Goal: Task Accomplishment & Management: Manage account settings

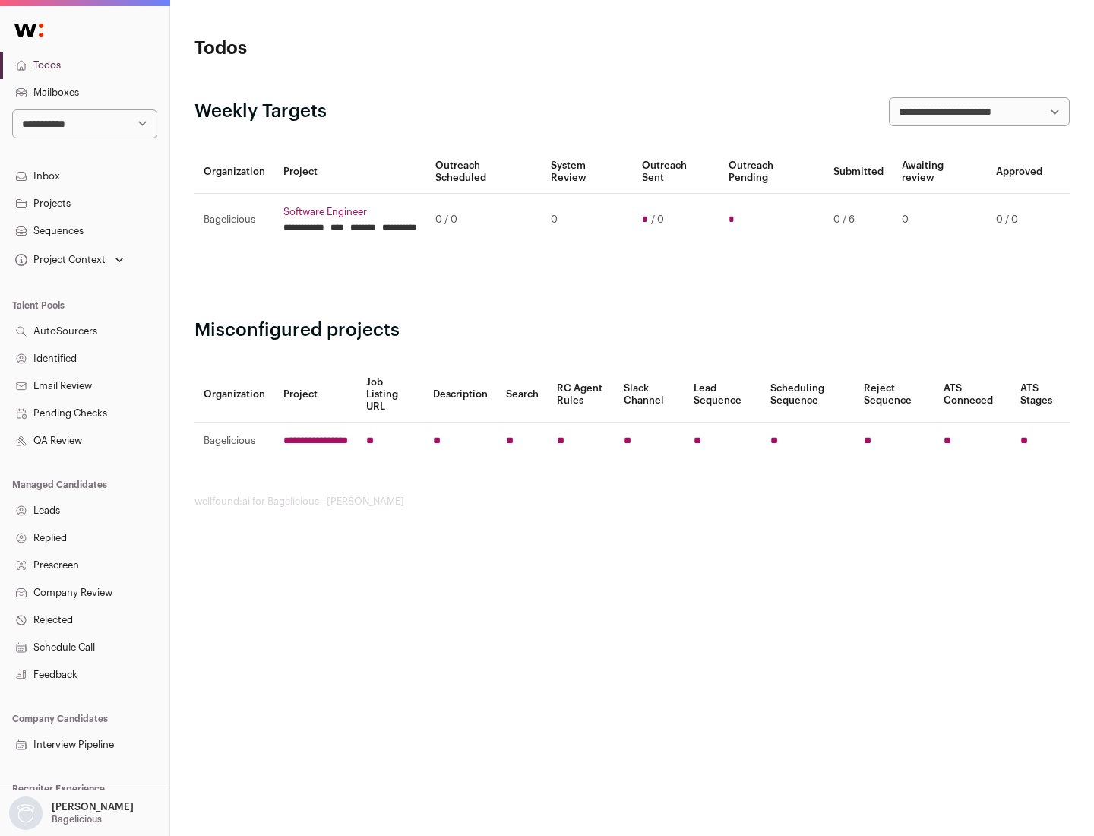
click at [84, 203] on link "Projects" at bounding box center [84, 203] width 169 height 27
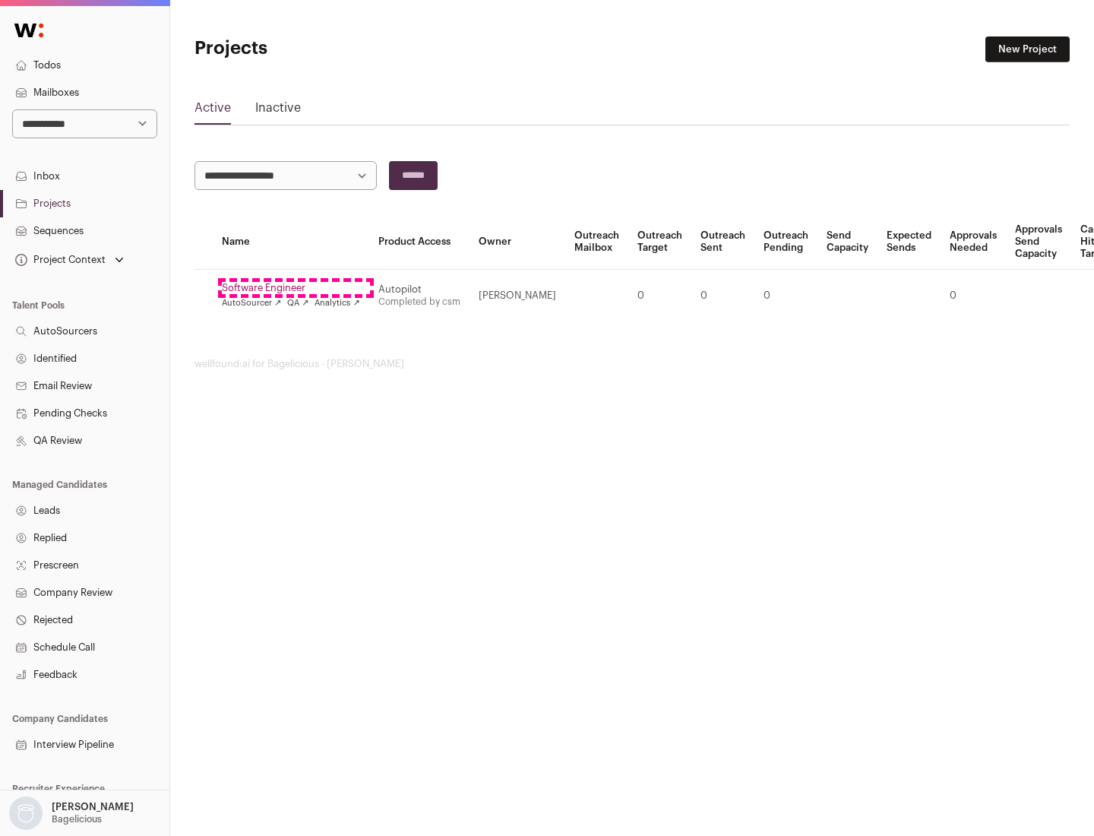
click at [296, 288] on link "Software Engineer" at bounding box center [291, 288] width 138 height 12
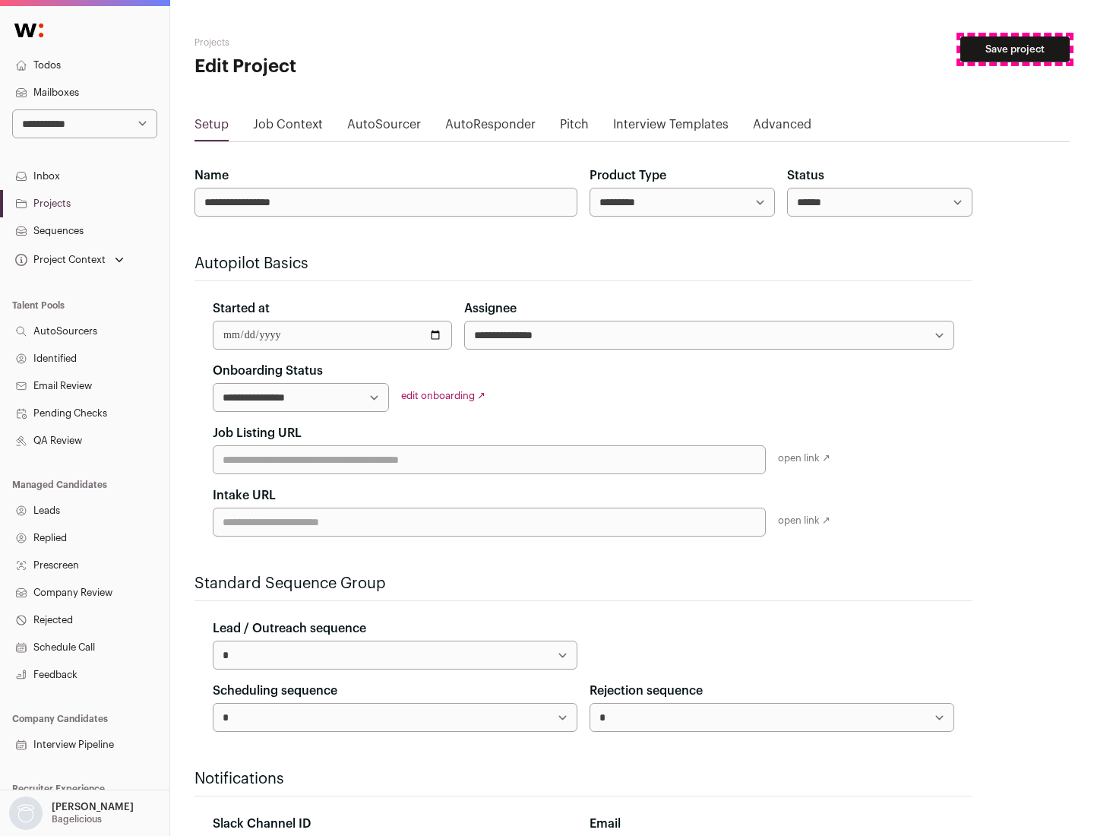
click at [1015, 49] on button "Save project" at bounding box center [1015, 49] width 109 height 26
